Goal: Navigation & Orientation: Find specific page/section

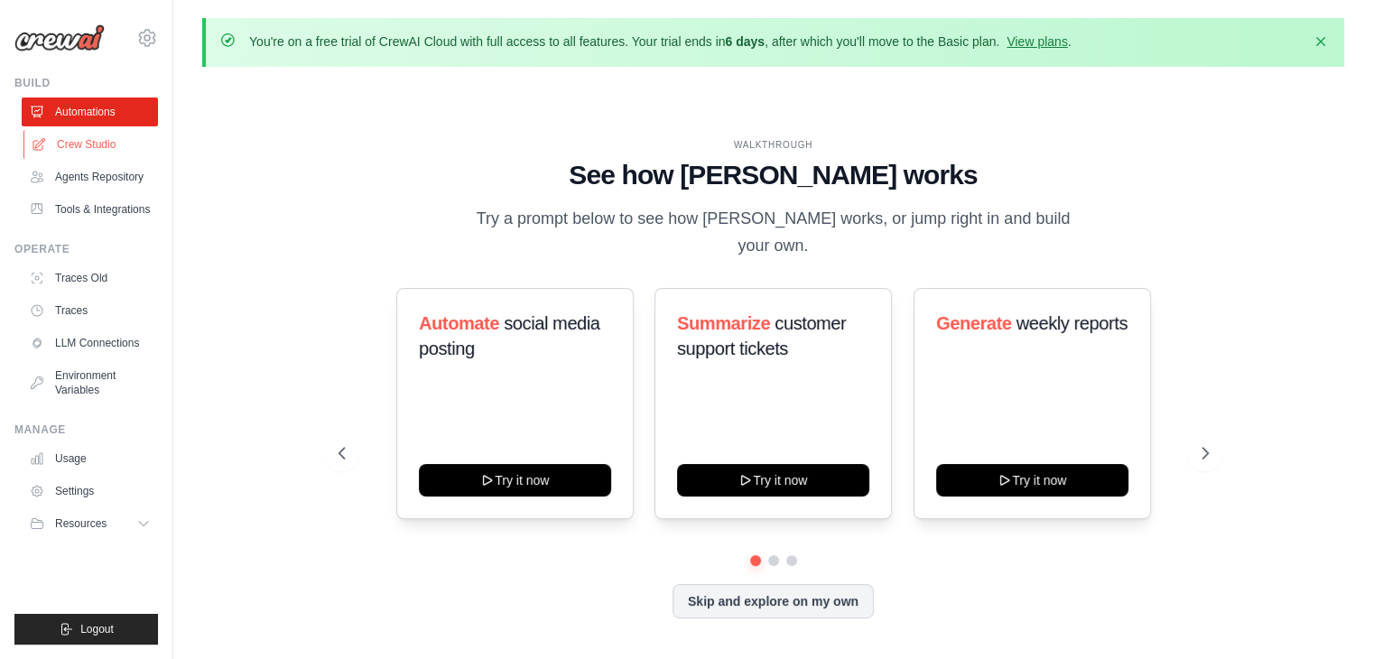
click at [84, 144] on link "Crew Studio" at bounding box center [91, 144] width 136 height 29
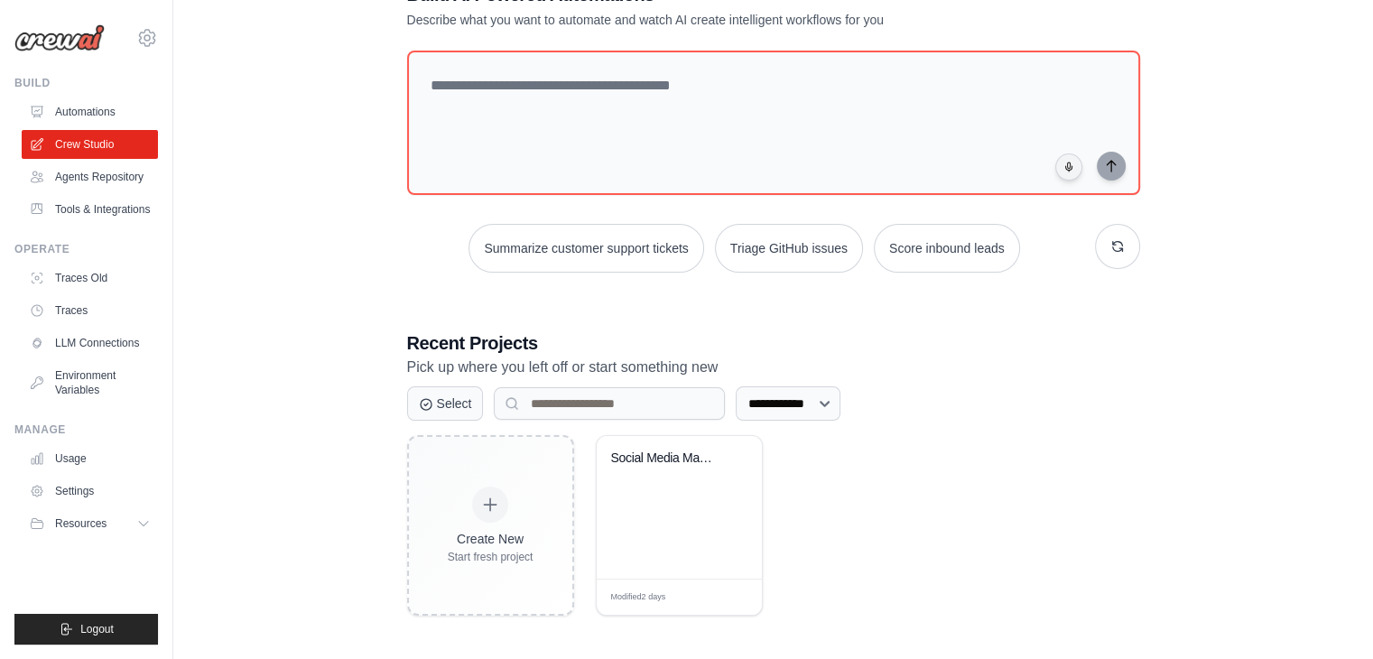
scroll to position [131, 0]
